Goal: Transaction & Acquisition: Obtain resource

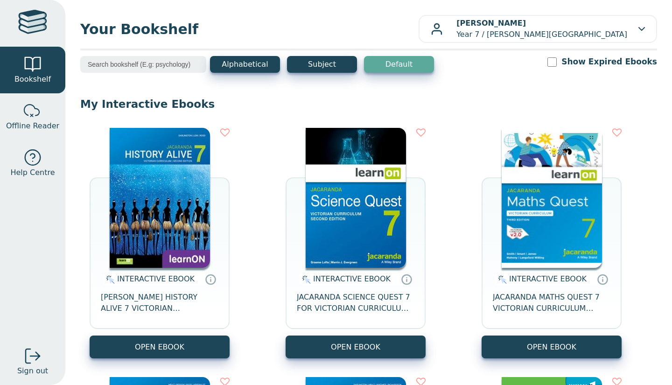
click at [348, 97] on p "My Interactive Ebooks" at bounding box center [368, 104] width 576 height 14
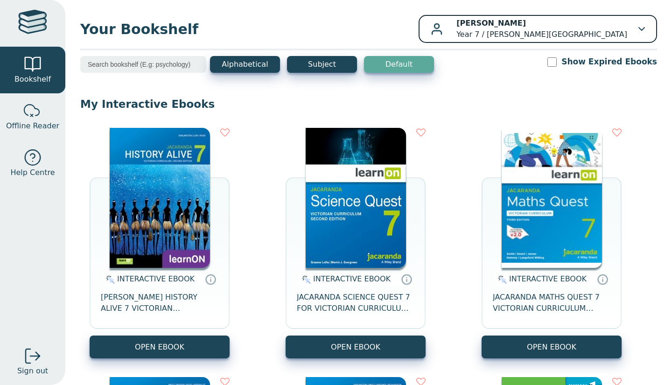
click at [447, 28] on p "Lachie Weighell Year 7 / Oxley Christian College" at bounding box center [541, 29] width 171 height 22
click at [447, 34] on p "Lachie Weighell Year 7 / Oxley Christian College" at bounding box center [541, 29] width 171 height 22
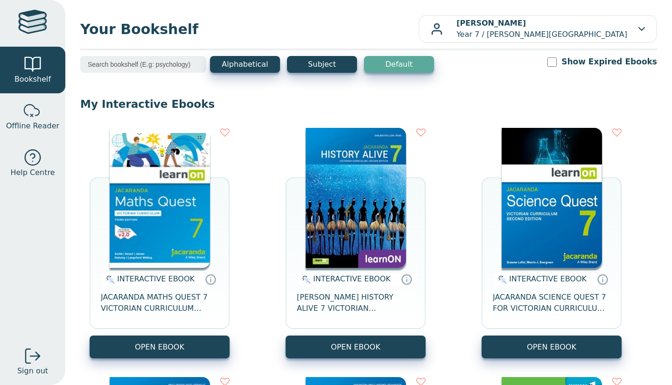
drag, startPoint x: 293, startPoint y: 366, endPoint x: 306, endPoint y: 364, distance: 13.3
click at [306, 364] on div "INTERACTIVE EBOOK JACARANDA MATHS QUEST 7 VICTORIAN CURRICULUM LEARNON EBOOK 3E…" at bounding box center [368, 367] width 576 height 498
click at [202, 344] on button "OPEN EBOOK" at bounding box center [160, 346] width 140 height 23
